Goal: Information Seeking & Learning: Learn about a topic

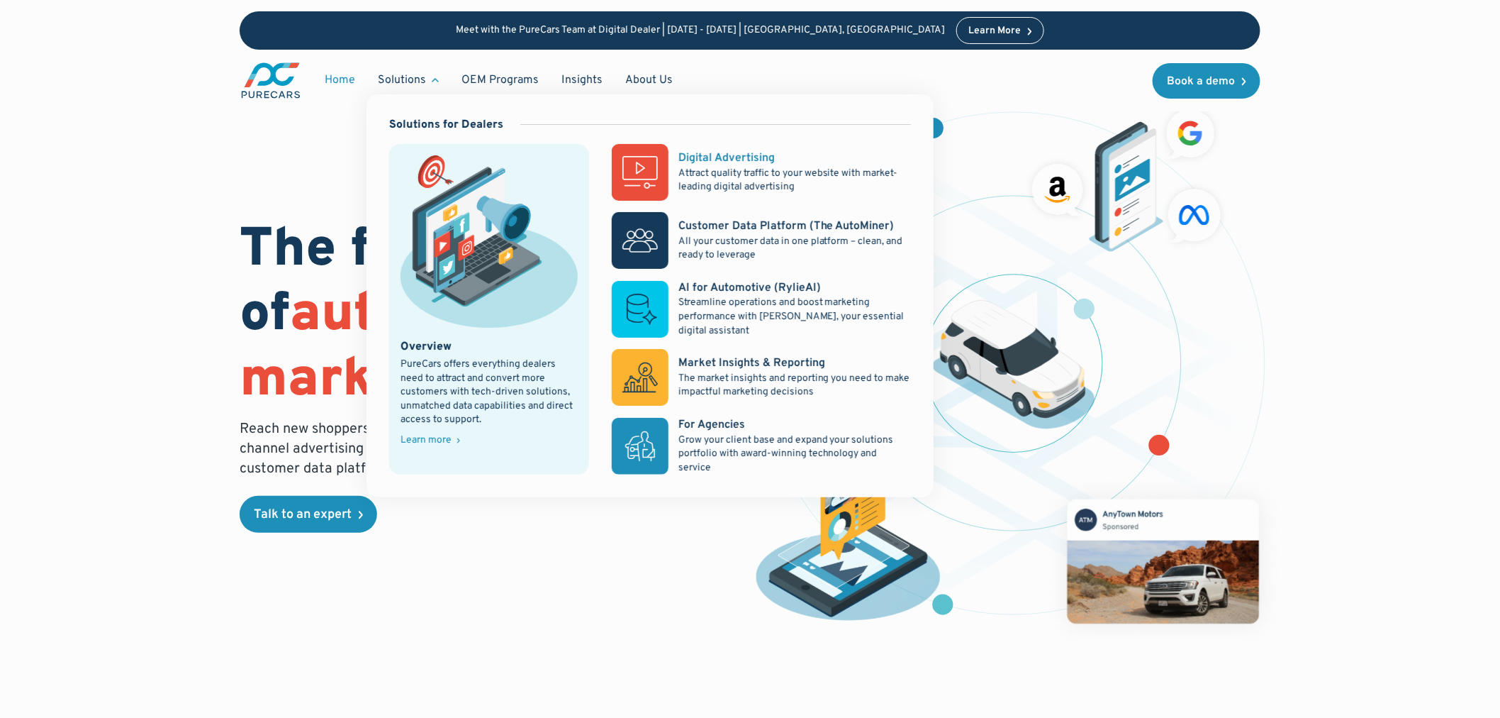
click at [668, 159] on rect at bounding box center [640, 172] width 57 height 57
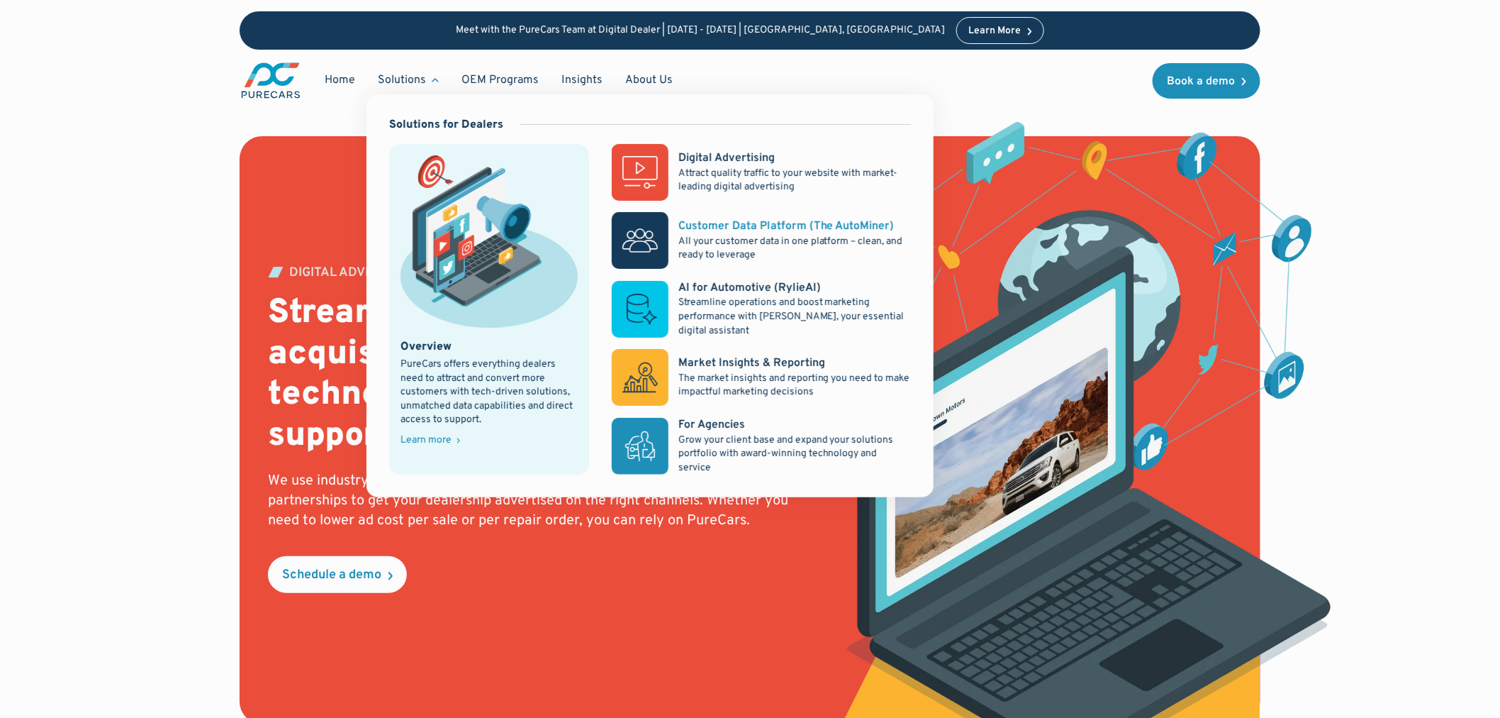
click at [706, 236] on p "All your customer data in one platform – clean, and ready to leverage" at bounding box center [795, 249] width 233 height 28
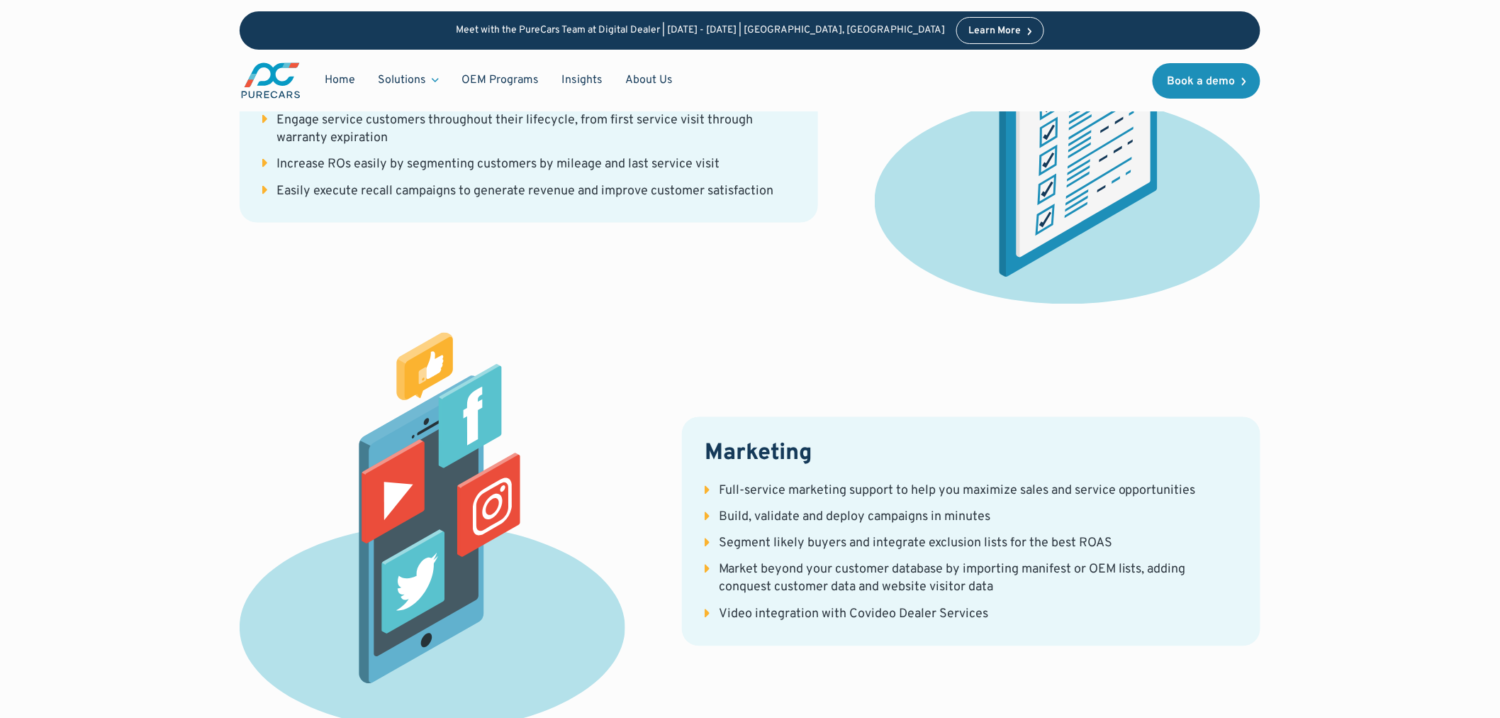
scroll to position [3241, 0]
